Goal: Transaction & Acquisition: Obtain resource

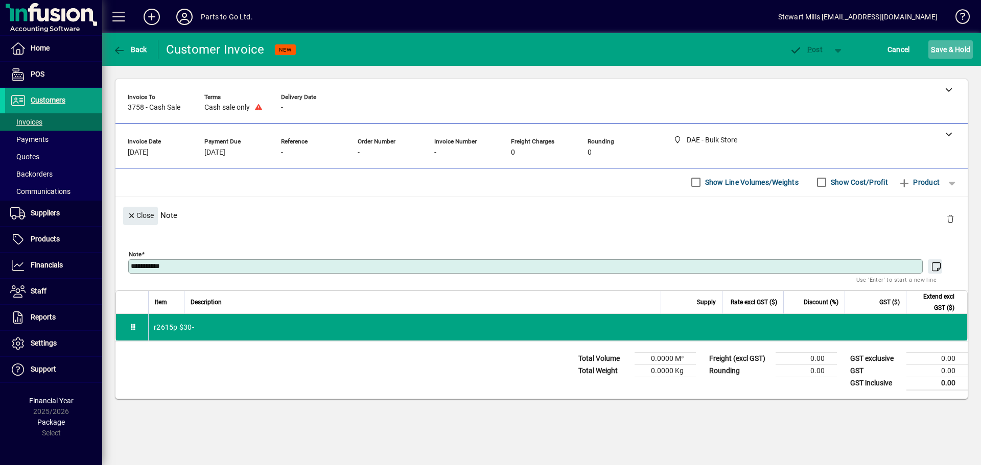
click at [942, 46] on span "S ave & Hold" at bounding box center [950, 49] width 39 height 16
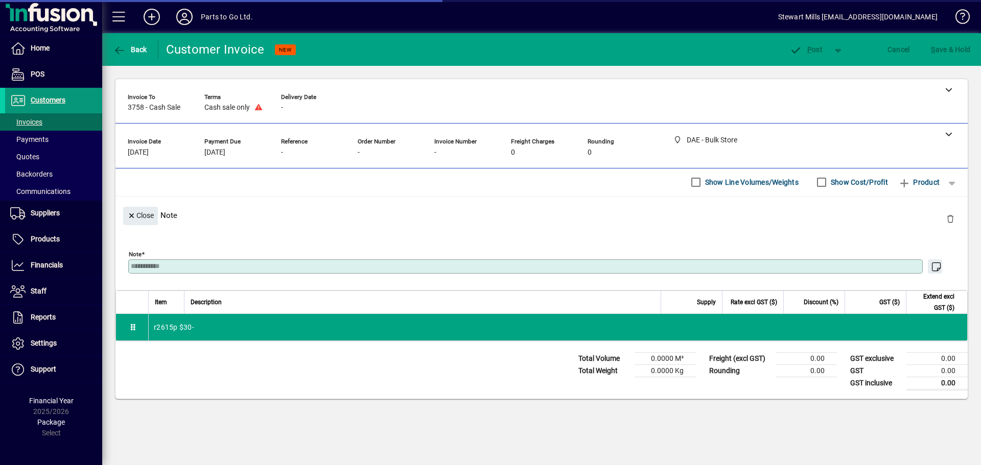
click at [32, 98] on span "Customers" at bounding box center [48, 100] width 35 height 8
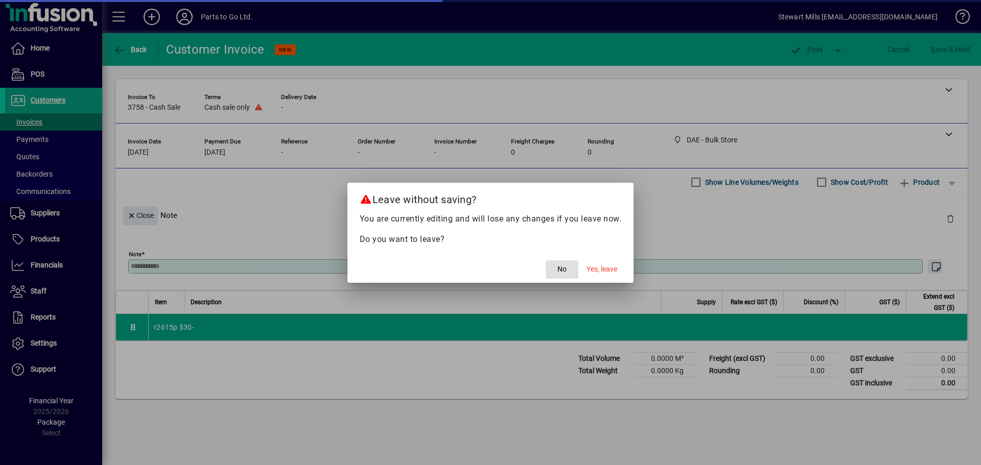
click at [560, 270] on span "No" at bounding box center [561, 269] width 9 height 11
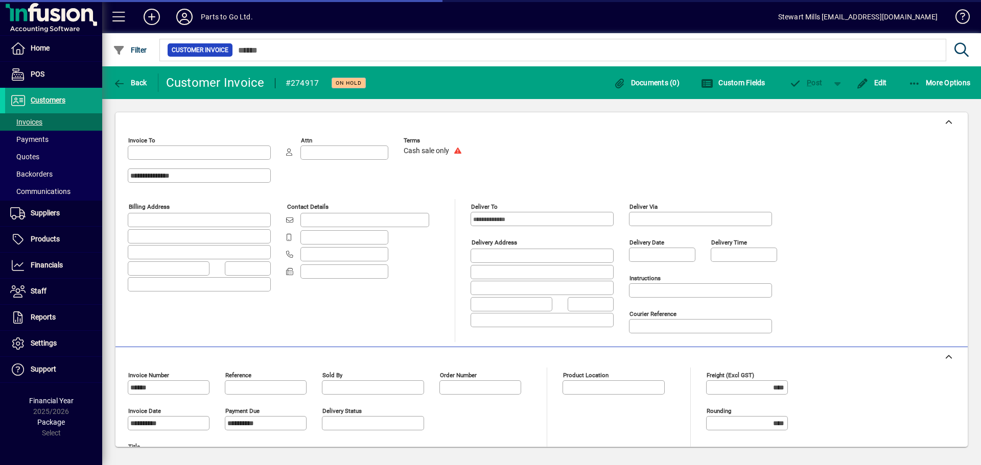
type input "**********"
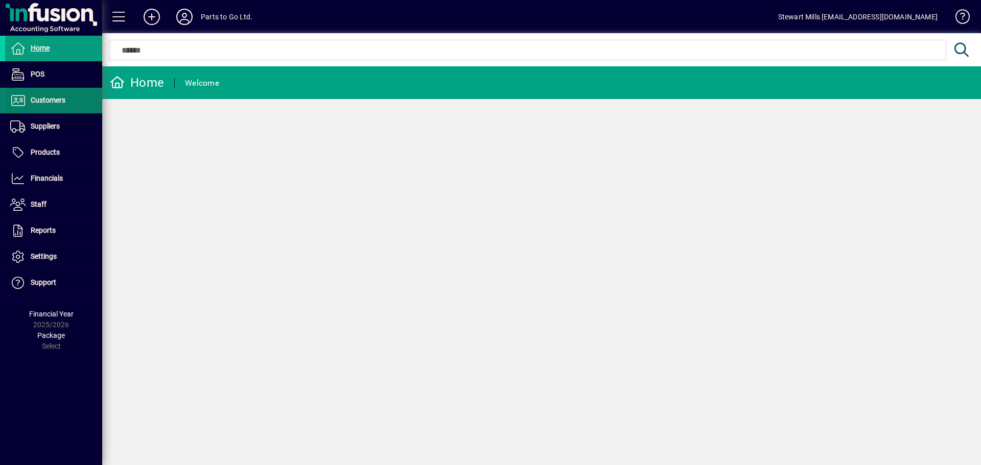
click at [47, 101] on span "Customers" at bounding box center [48, 100] width 35 height 8
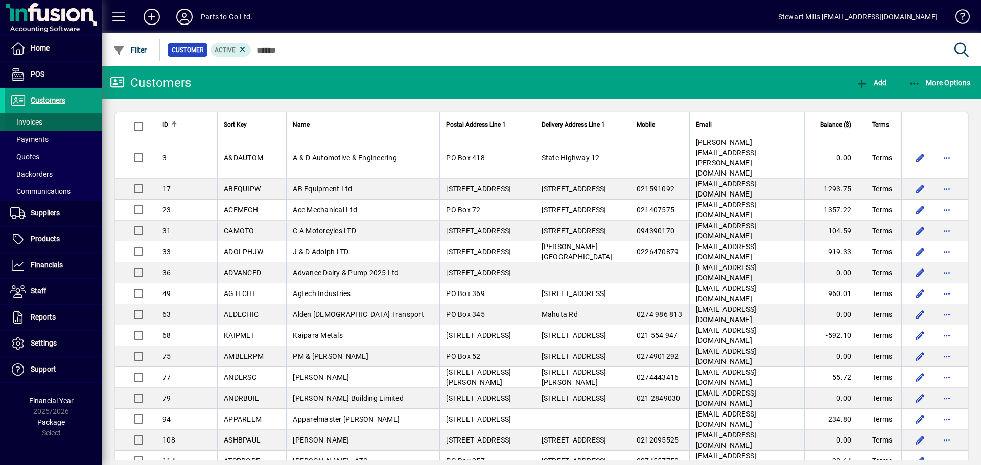
click at [36, 123] on span "Invoices" at bounding box center [26, 122] width 32 height 8
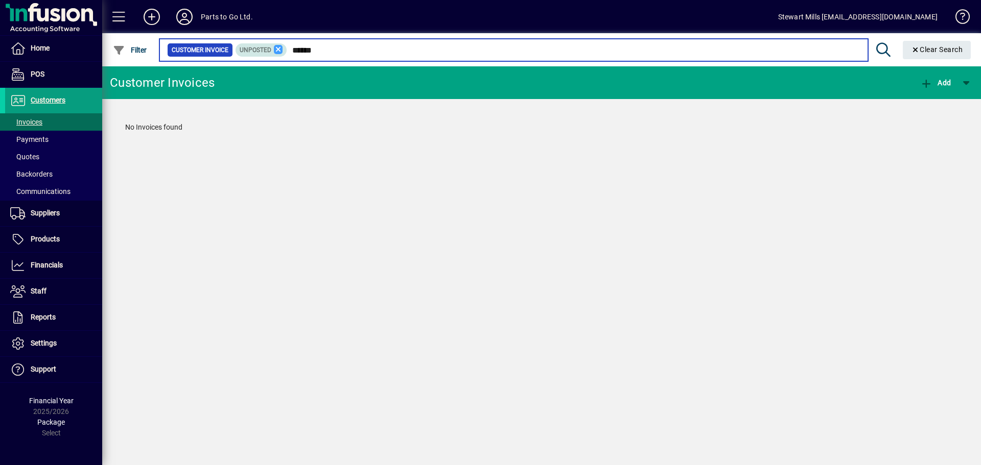
type input "******"
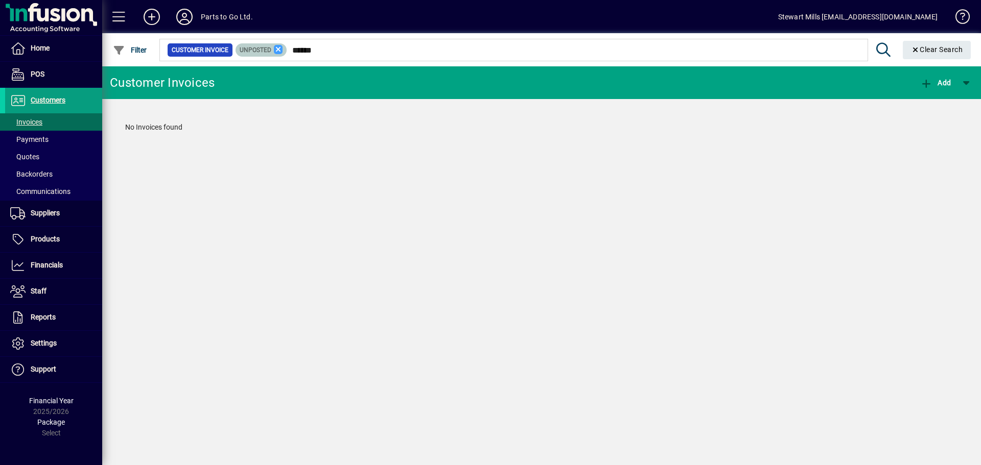
click at [276, 52] on icon at bounding box center [278, 49] width 9 height 9
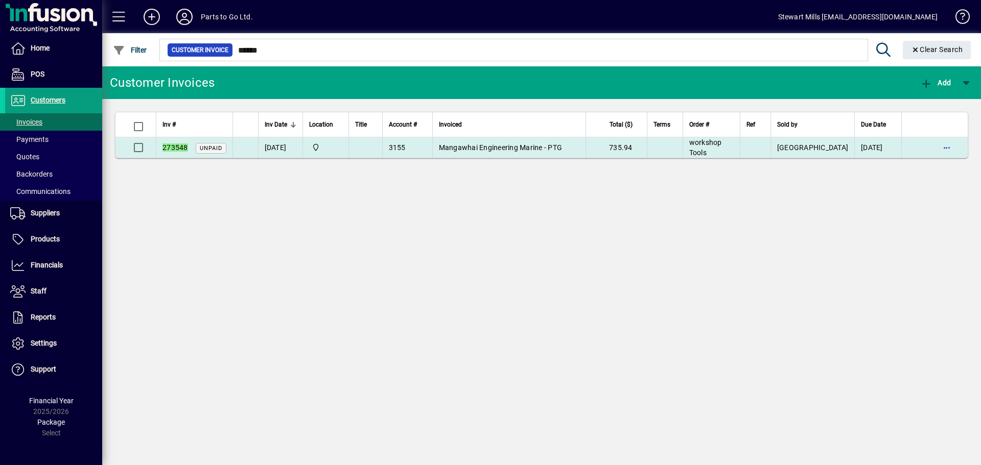
click at [285, 149] on td "[DATE]" at bounding box center [280, 147] width 44 height 20
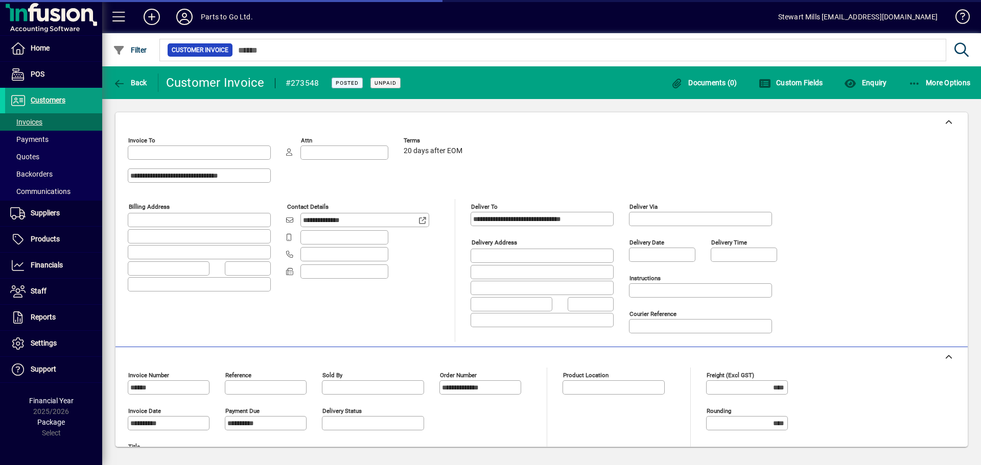
type input "**********"
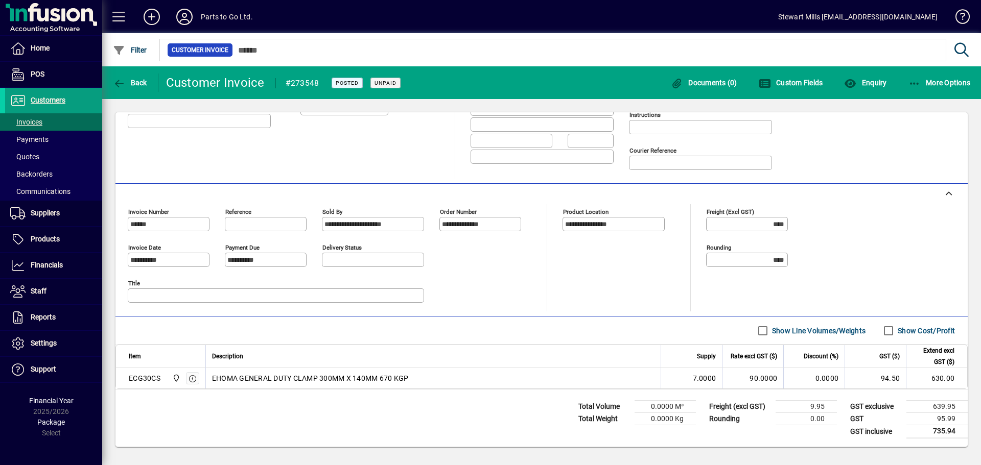
scroll to position [112, 0]
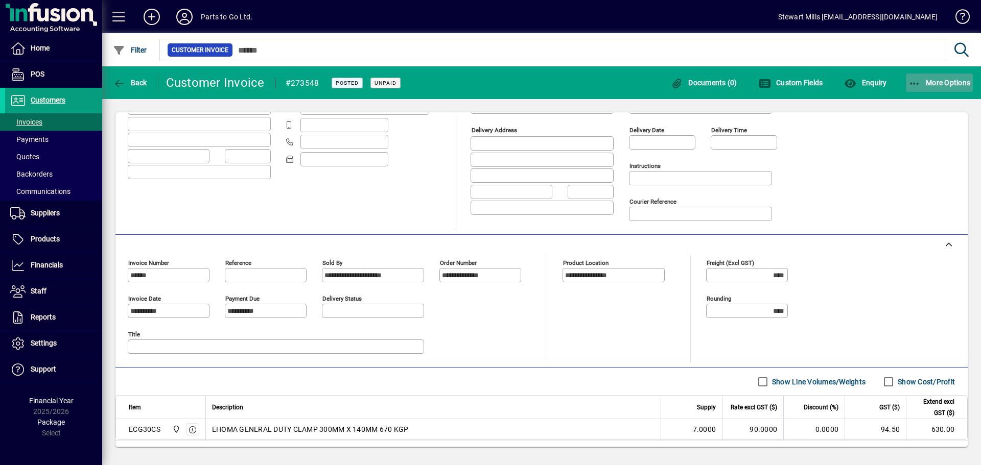
click at [925, 83] on span "More Options" at bounding box center [939, 83] width 62 height 8
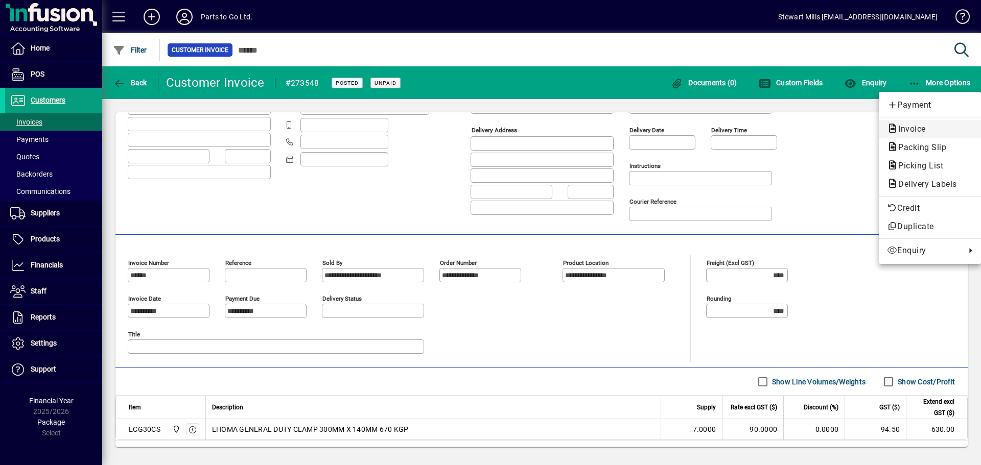
click at [903, 130] on span "Invoice" at bounding box center [909, 129] width 44 height 10
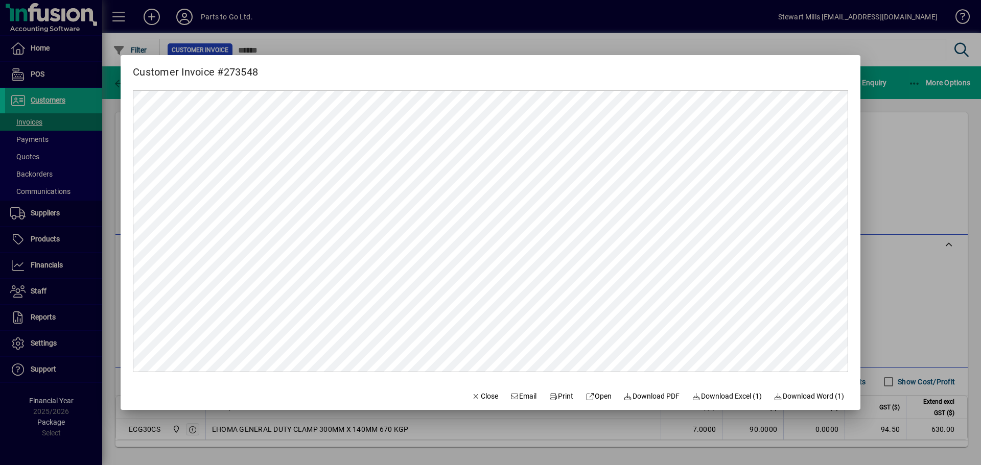
scroll to position [0, 0]
click at [512, 401] on span "Email" at bounding box center [523, 396] width 27 height 11
click at [467, 405] on span "button" at bounding box center [484, 397] width 35 height 25
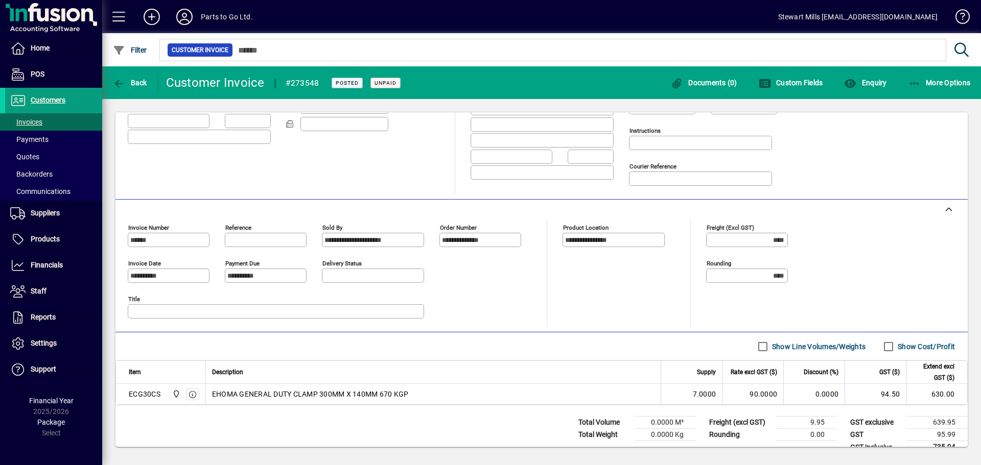
scroll to position [163, 0]
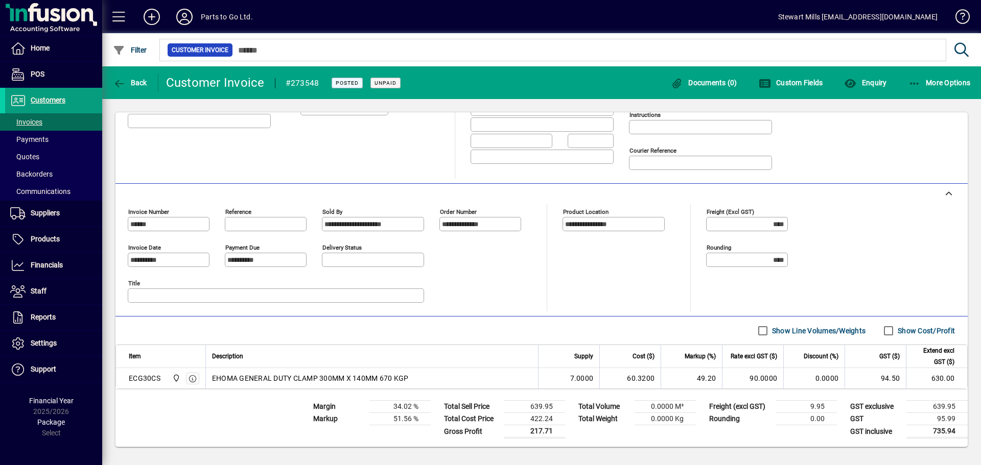
click at [867, 332] on div "Show Line Volumes/Weights Show Cost/Profit" at bounding box center [852, 331] width 215 height 20
